Goal: Transaction & Acquisition: Purchase product/service

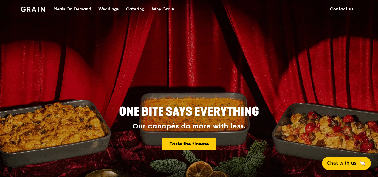
click at [136, 10] on div "Catering" at bounding box center [135, 9] width 18 height 18
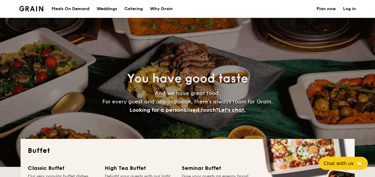
select select
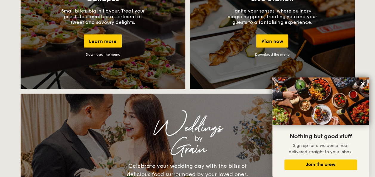
scroll to position [626, 0]
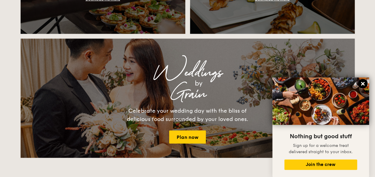
click at [363, 83] on icon at bounding box center [363, 84] width 4 height 4
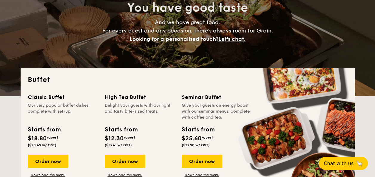
scroll to position [0, 0]
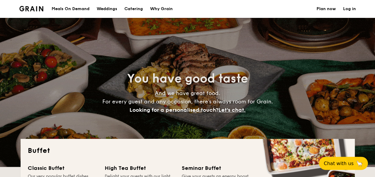
click at [133, 9] on h1 "Catering" at bounding box center [133, 9] width 18 height 18
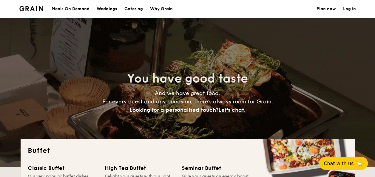
click at [39, 9] on img at bounding box center [31, 8] width 24 height 5
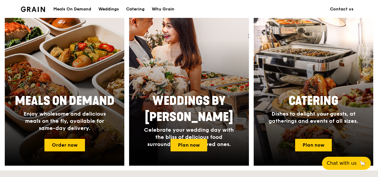
scroll to position [239, 0]
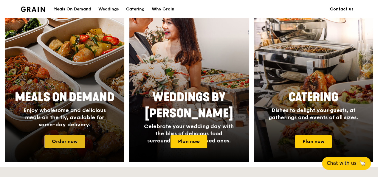
click at [75, 141] on link "Order now" at bounding box center [64, 141] width 41 height 13
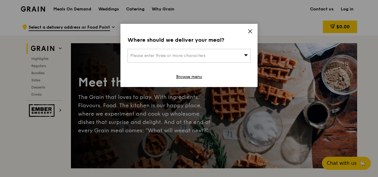
click at [248, 27] on div "Where should we deliver your meal? Please enter three or more characters Browse…" at bounding box center [188, 55] width 137 height 63
click at [253, 33] on div "Where should we deliver your meal? Please enter three or more characters Browse…" at bounding box center [188, 55] width 137 height 63
click at [249, 32] on icon at bounding box center [250, 31] width 5 height 5
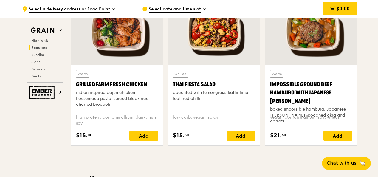
scroll to position [716, 0]
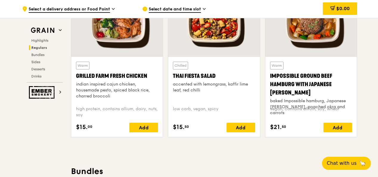
click at [127, 74] on div "Grilled Farm Fresh Chicken" at bounding box center [117, 76] width 82 height 8
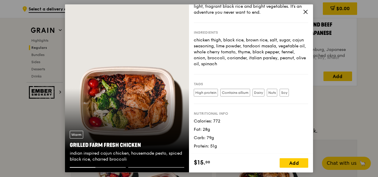
scroll to position [805, 0]
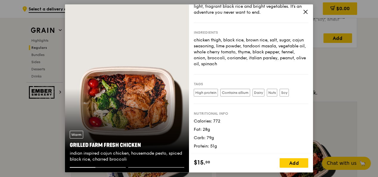
click at [156, 142] on div "Grilled Farm Fresh Chicken" at bounding box center [127, 145] width 115 height 8
click at [160, 122] on div "Warm Grilled Farm Fresh Chicken indian inspired cajun chicken, housemade pesto,…" at bounding box center [127, 88] width 124 height 168
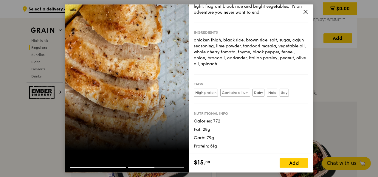
click at [305, 13] on icon at bounding box center [305, 11] width 5 height 5
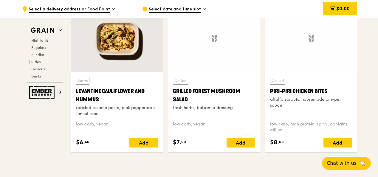
scroll to position [1551, 0]
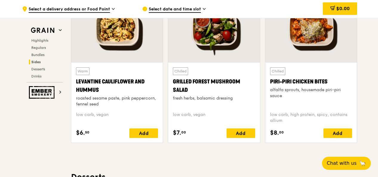
click at [314, 99] on div "Chilled Piri-piri Chicken Bites alfalfa sprouts, housemade piri-piri sauce" at bounding box center [311, 87] width 82 height 40
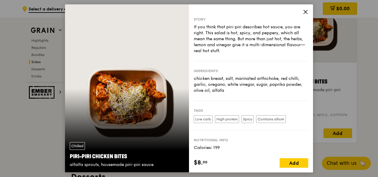
scroll to position [27, 0]
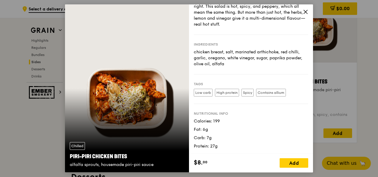
click at [306, 11] on icon at bounding box center [306, 12] width 4 height 4
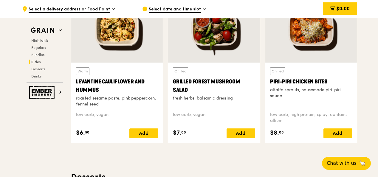
click at [208, 92] on div "Chilled Grilled Forest Mushroom Salad fresh herbs, balsamic dressing" at bounding box center [214, 87] width 82 height 40
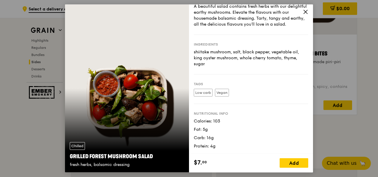
scroll to position [1579, 0]
click at [305, 13] on icon at bounding box center [305, 11] width 5 height 5
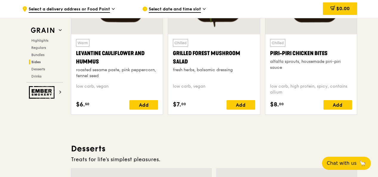
click at [136, 69] on div "roasted sesame paste, pink peppercorn, fennel seed" at bounding box center [117, 73] width 82 height 12
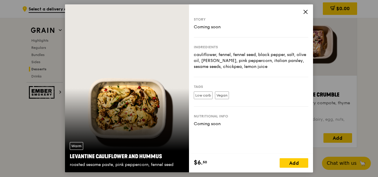
scroll to position [1923, 0]
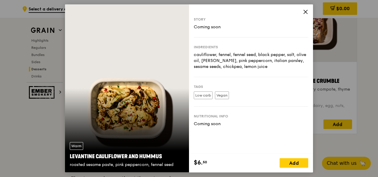
click at [303, 14] on icon at bounding box center [305, 11] width 5 height 5
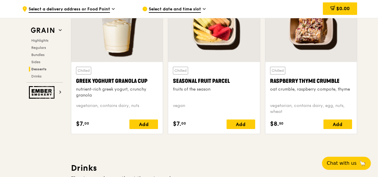
click at [224, 82] on div "Seasonal Fruit Parcel" at bounding box center [214, 81] width 82 height 8
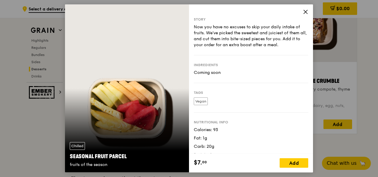
scroll to position [9, 0]
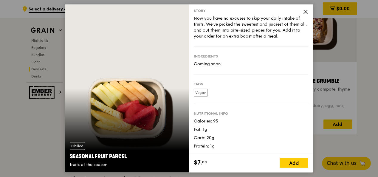
click at [306, 9] on icon at bounding box center [305, 11] width 5 height 5
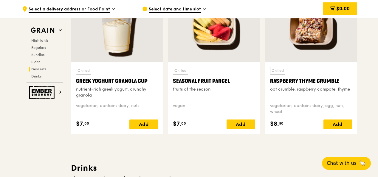
click at [131, 88] on div "nutrient-rich greek yogurt, crunchy granola" at bounding box center [117, 92] width 82 height 12
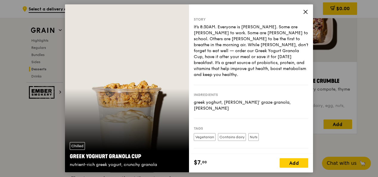
scroll to position [33, 0]
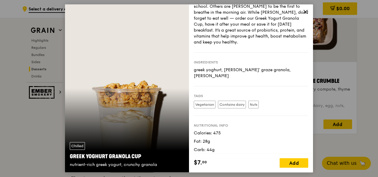
click at [305, 12] on icon at bounding box center [305, 11] width 5 height 5
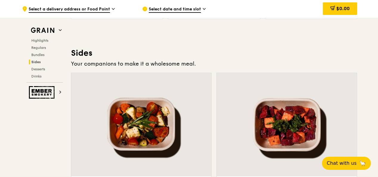
scroll to position [1358, 0]
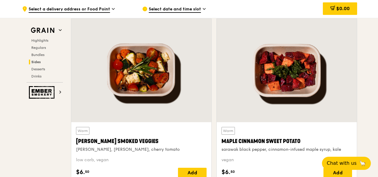
click at [147, 75] on div at bounding box center [141, 70] width 140 height 103
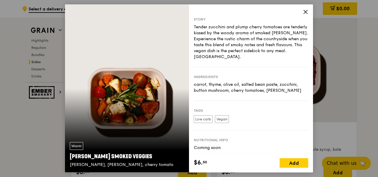
scroll to position [1, 0]
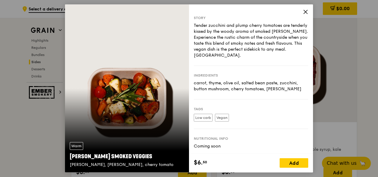
click at [304, 13] on icon at bounding box center [305, 11] width 5 height 5
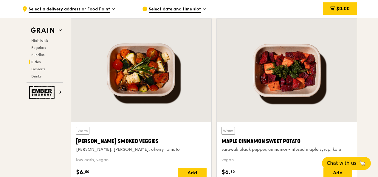
click at [284, 91] on div at bounding box center [287, 70] width 140 height 103
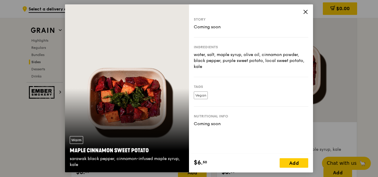
click at [306, 13] on icon at bounding box center [305, 11] width 5 height 5
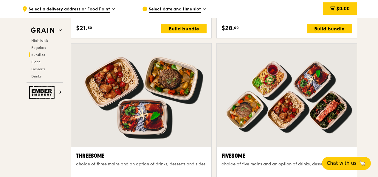
scroll to position [1014, 0]
